Goal: Find specific page/section: Find specific page/section

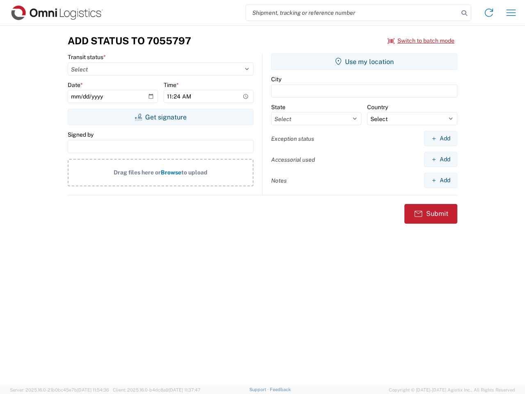
click at [352, 13] on input "search" at bounding box center [352, 13] width 213 height 16
click at [464, 13] on icon at bounding box center [464, 12] width 11 height 11
click at [489, 13] on icon at bounding box center [488, 12] width 13 height 13
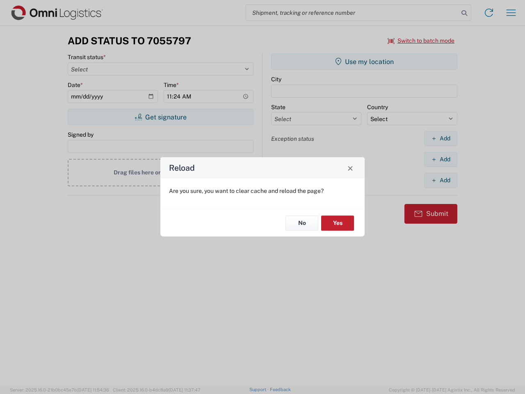
click at [511, 13] on div "Reload Are you sure, you want to clear cache and reload the page? No Yes" at bounding box center [262, 197] width 525 height 394
click at [421, 41] on div "Reload Are you sure, you want to clear cache and reload the page? No Yes" at bounding box center [262, 197] width 525 height 394
click at [160, 117] on div "Reload Are you sure, you want to clear cache and reload the page? No Yes" at bounding box center [262, 197] width 525 height 394
click at [364, 62] on div "Reload Are you sure, you want to clear cache and reload the page? No Yes" at bounding box center [262, 197] width 525 height 394
click at [441, 138] on div "Reload Are you sure, you want to clear cache and reload the page? No Yes" at bounding box center [262, 197] width 525 height 394
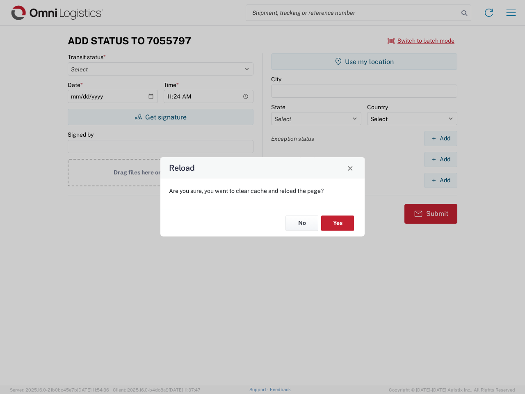
click at [441, 159] on div "Reload Are you sure, you want to clear cache and reload the page? No Yes" at bounding box center [262, 197] width 525 height 394
click at [441, 180] on div "Reload Are you sure, you want to clear cache and reload the page? No Yes" at bounding box center [262, 197] width 525 height 394
